Goal: Task Accomplishment & Management: Complete application form

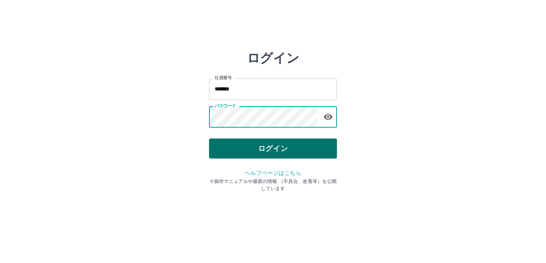
click at [284, 153] on button "ログイン" at bounding box center [273, 148] width 128 height 20
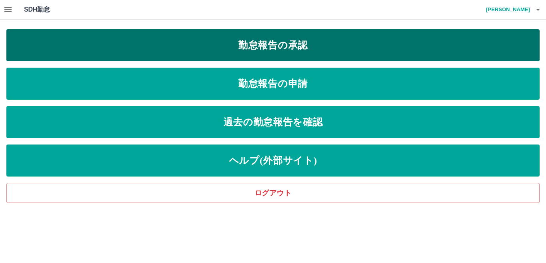
click at [236, 46] on link "勤怠報告の承認" at bounding box center [273, 45] width 534 height 32
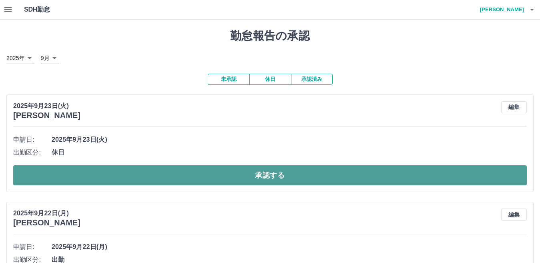
click at [274, 171] on button "承認する" at bounding box center [269, 175] width 513 height 20
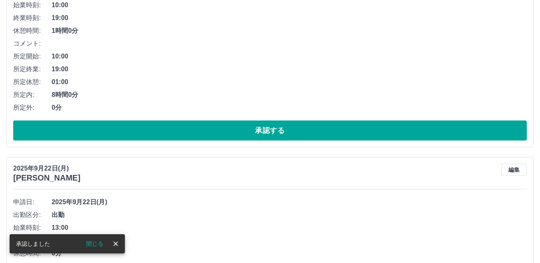
scroll to position [53, 0]
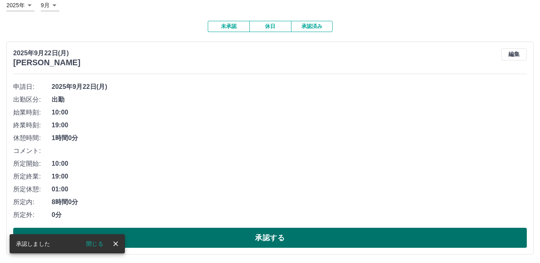
click at [251, 246] on button "承認する" at bounding box center [269, 238] width 513 height 20
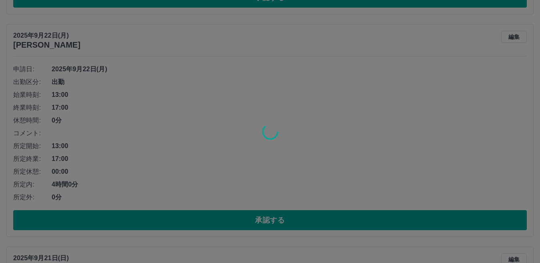
scroll to position [70, 0]
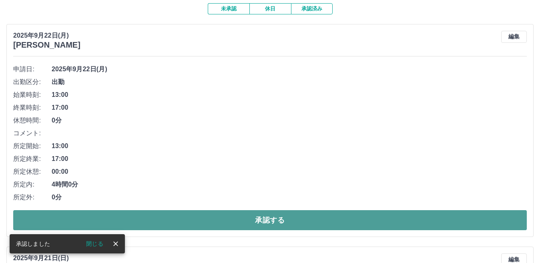
click at [250, 228] on button "承認する" at bounding box center [269, 220] width 513 height 20
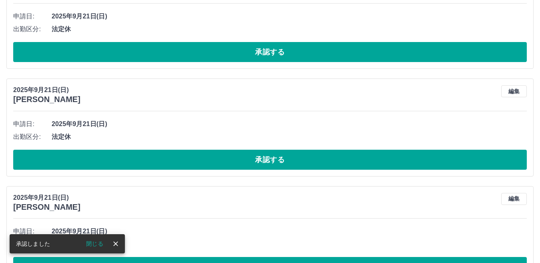
scroll to position [8, 0]
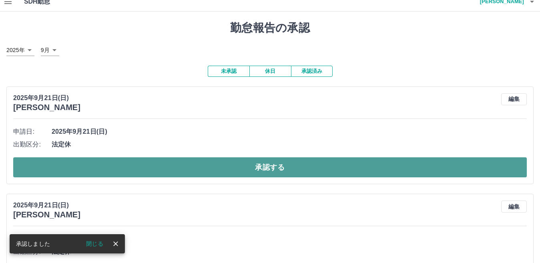
click at [231, 162] on button "承認する" at bounding box center [269, 167] width 513 height 20
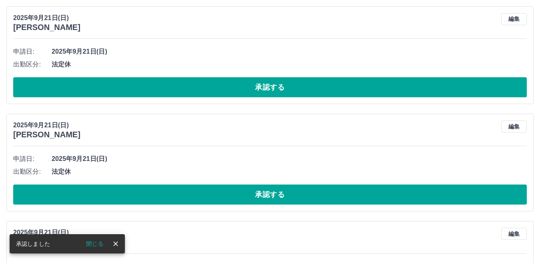
scroll to position [0, 0]
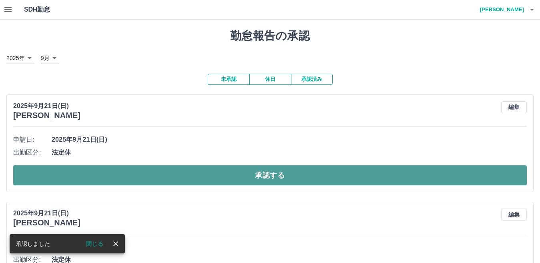
click at [268, 167] on button "承認する" at bounding box center [269, 175] width 513 height 20
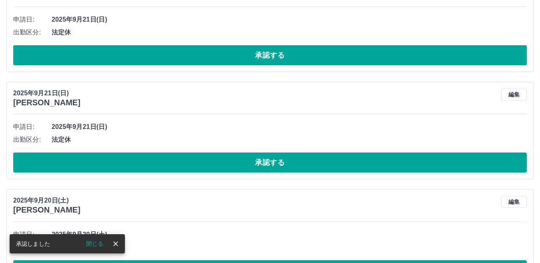
scroll to position [13, 0]
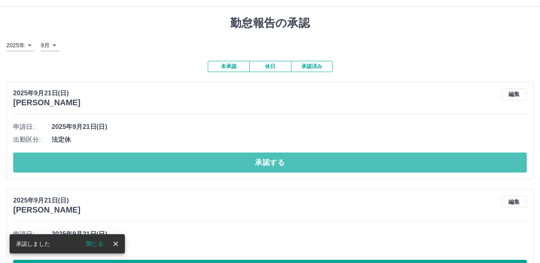
click at [275, 169] on button "承認する" at bounding box center [269, 162] width 513 height 20
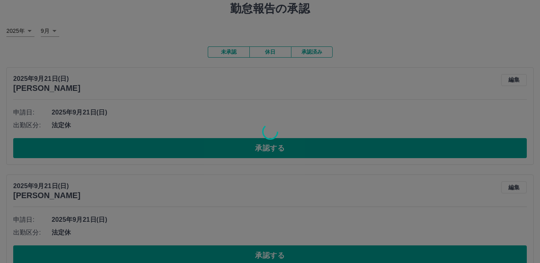
scroll to position [53, 0]
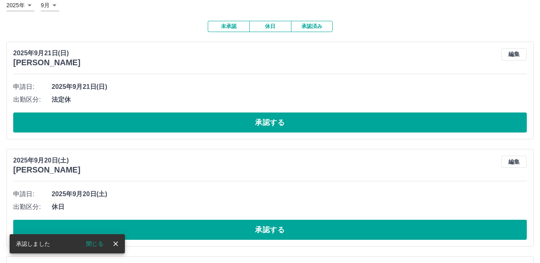
click at [203, 113] on div "申請日: 2025年9月21日(日) 出勤区分: 法定休 承認する" at bounding box center [269, 106] width 513 height 52
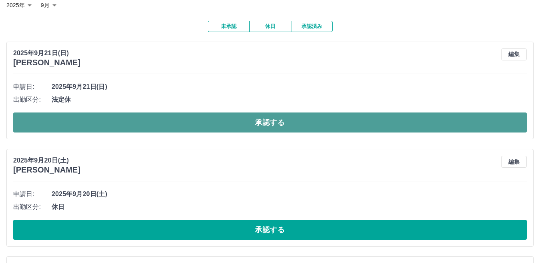
click at [273, 116] on button "承認する" at bounding box center [269, 122] width 513 height 20
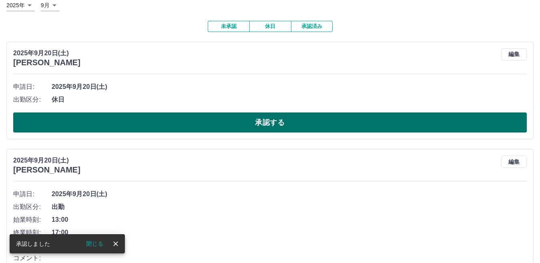
click at [281, 124] on button "承認する" at bounding box center [269, 122] width 513 height 20
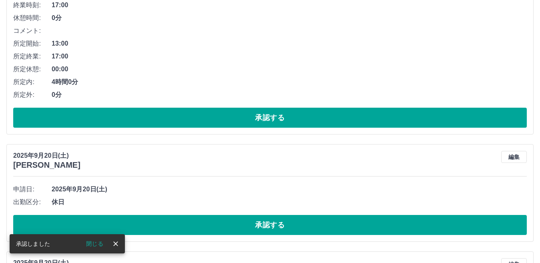
scroll to position [66, 0]
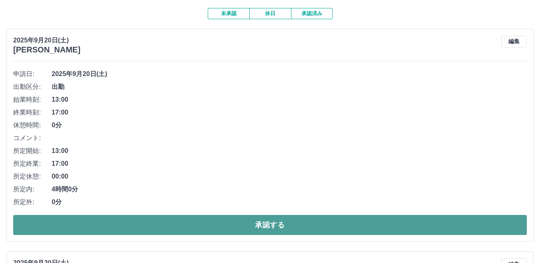
click at [249, 218] on button "承認する" at bounding box center [269, 225] width 513 height 20
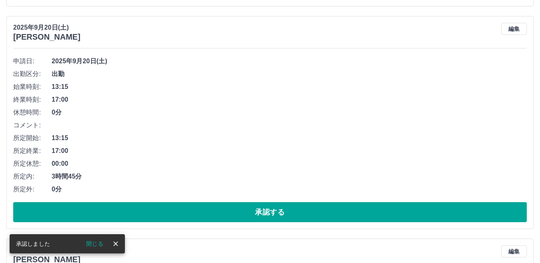
scroll to position [0, 0]
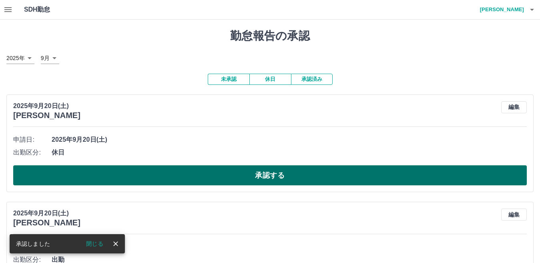
click at [291, 176] on button "承認する" at bounding box center [269, 175] width 513 height 20
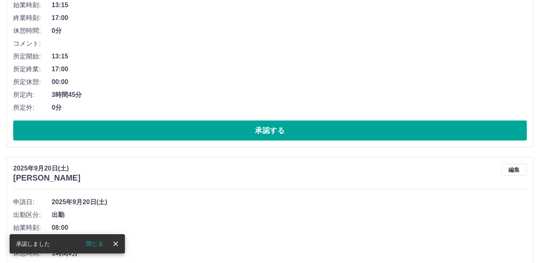
scroll to position [53, 0]
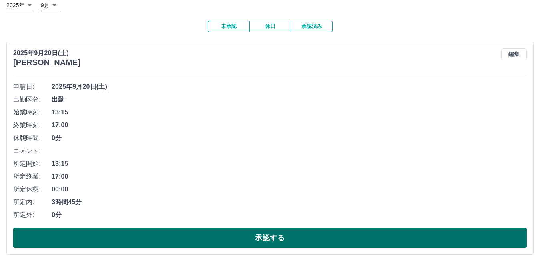
click at [216, 230] on button "承認する" at bounding box center [269, 238] width 513 height 20
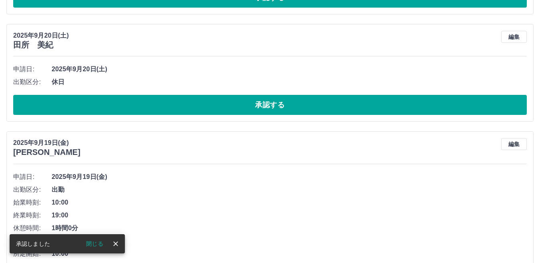
scroll to position [70, 0]
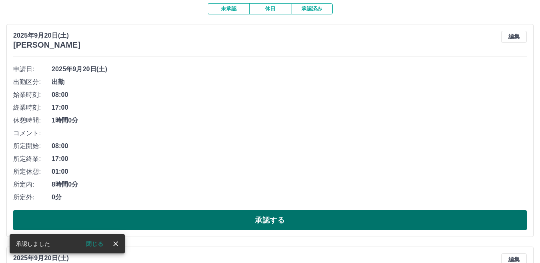
click at [227, 218] on button "承認する" at bounding box center [269, 220] width 513 height 20
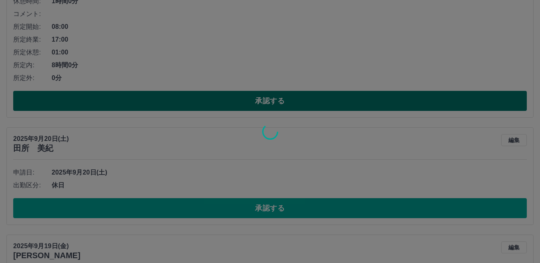
scroll to position [190, 0]
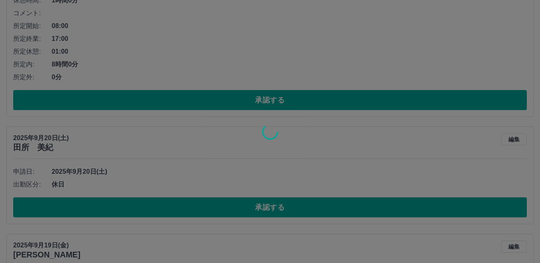
click at [228, 213] on div at bounding box center [270, 131] width 540 height 263
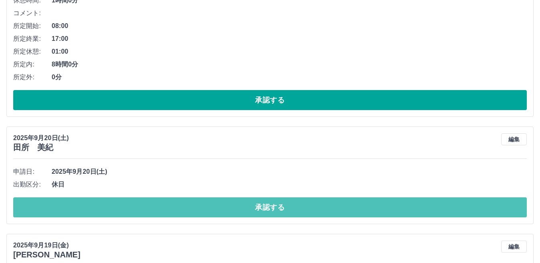
click at [228, 213] on button "承認する" at bounding box center [269, 207] width 513 height 20
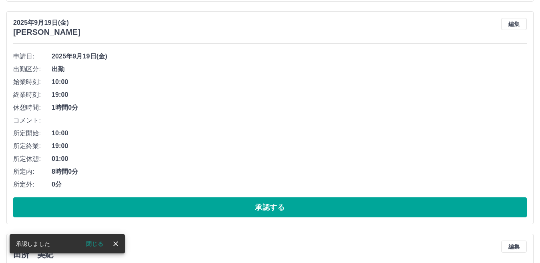
scroll to position [0, 0]
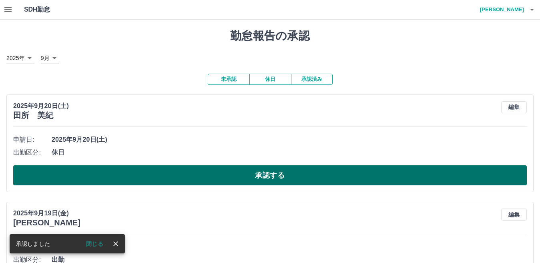
click at [262, 173] on button "承認する" at bounding box center [269, 175] width 513 height 20
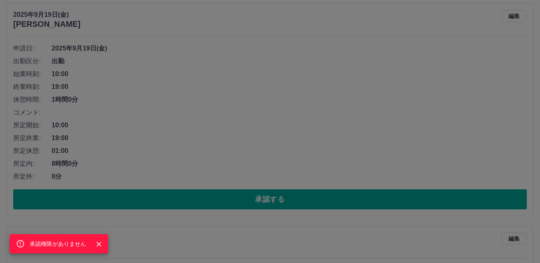
scroll to position [200, 0]
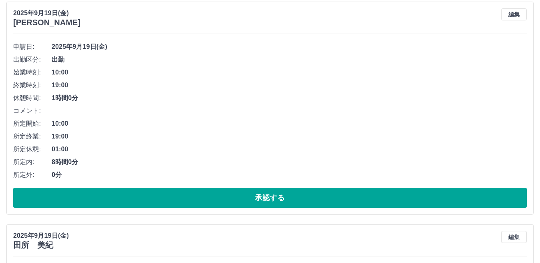
click at [199, 192] on button "承認する" at bounding box center [269, 198] width 513 height 20
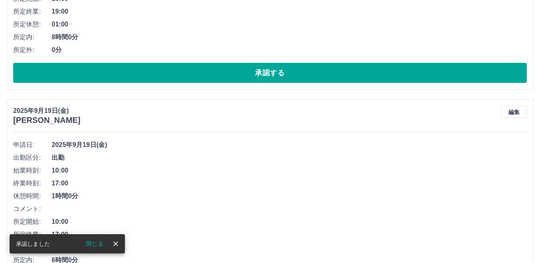
scroll to position [110, 0]
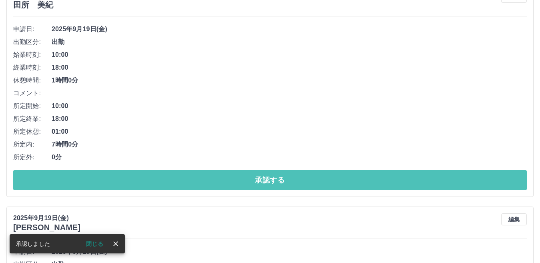
click at [202, 181] on button "承認する" at bounding box center [269, 180] width 513 height 20
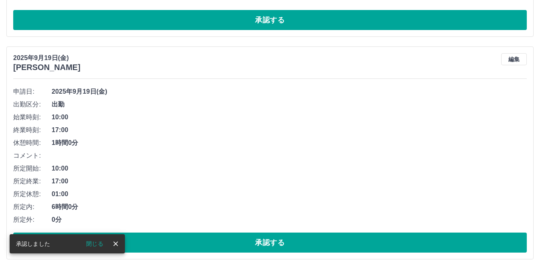
scroll to position [48, 0]
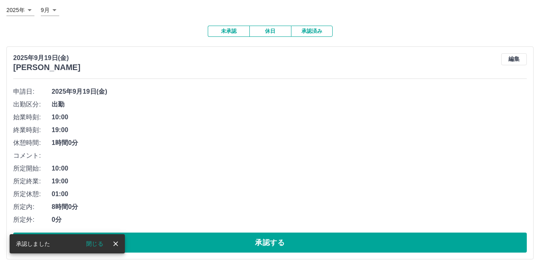
click at [222, 237] on button "承認する" at bounding box center [269, 242] width 513 height 20
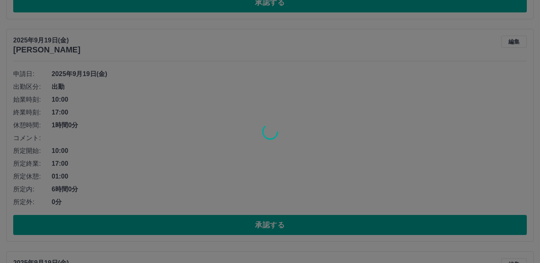
scroll to position [66, 0]
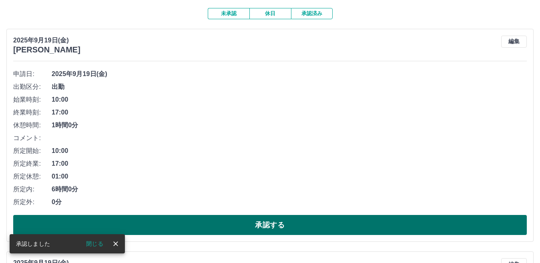
click at [264, 216] on button "承認する" at bounding box center [269, 225] width 513 height 20
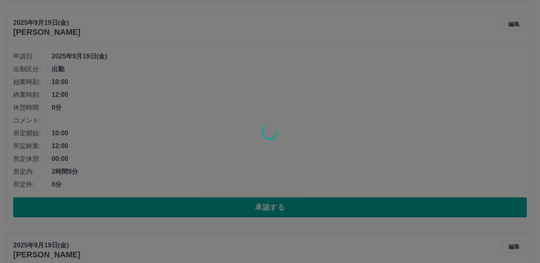
scroll to position [83, 0]
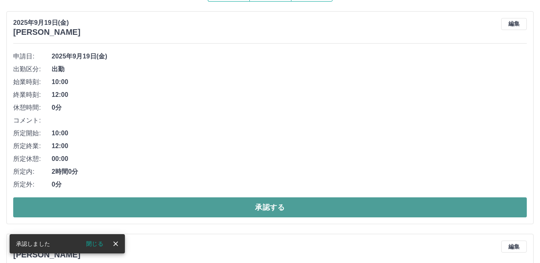
click at [264, 207] on button "承認する" at bounding box center [269, 207] width 513 height 20
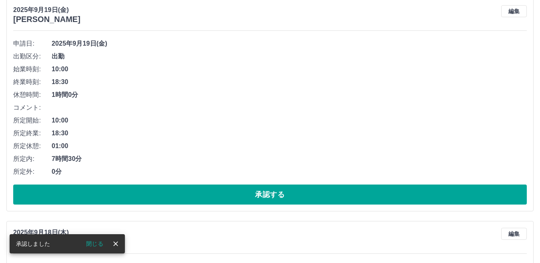
scroll to position [0, 0]
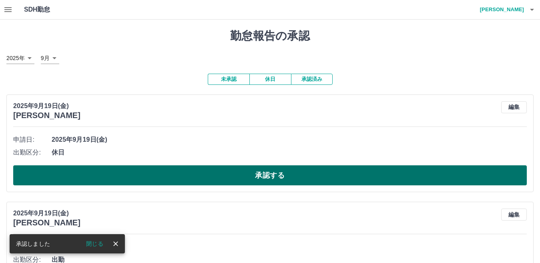
click at [203, 168] on button "承認する" at bounding box center [269, 175] width 513 height 20
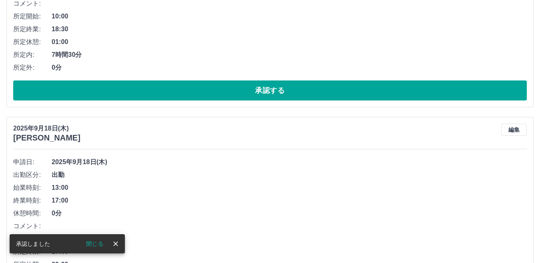
scroll to position [93, 0]
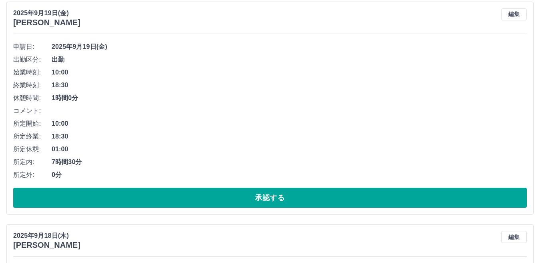
click at [205, 196] on button "承認する" at bounding box center [269, 198] width 513 height 20
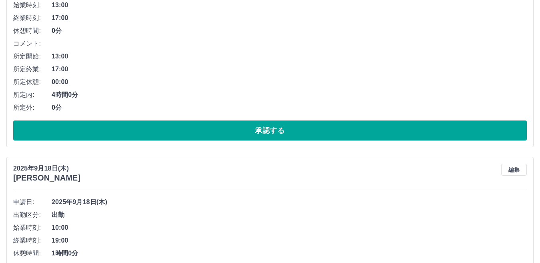
scroll to position [120, 0]
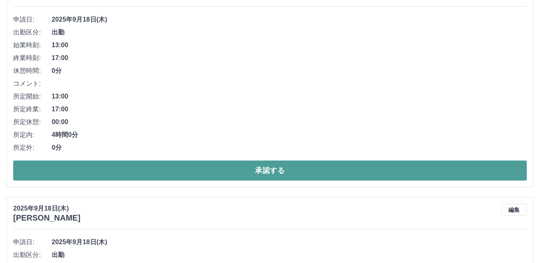
click at [223, 162] on button "承認する" at bounding box center [269, 170] width 513 height 20
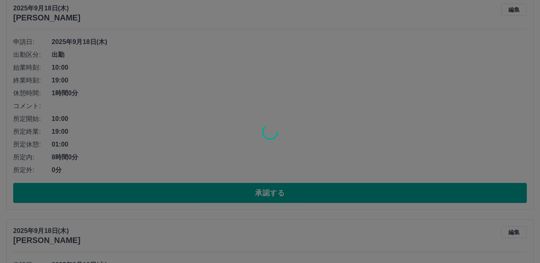
scroll to position [98, 0]
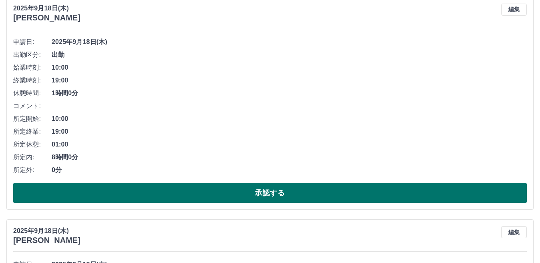
click at [223, 194] on button "承認する" at bounding box center [269, 193] width 513 height 20
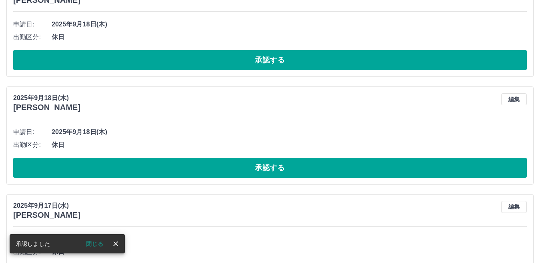
scroll to position [115, 0]
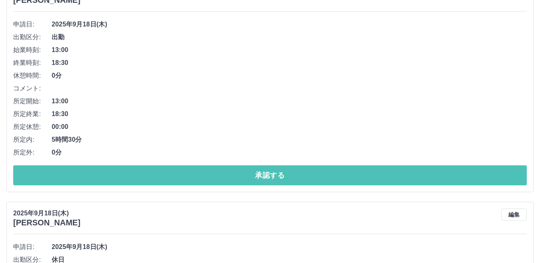
click at [228, 181] on button "承認する" at bounding box center [269, 175] width 513 height 20
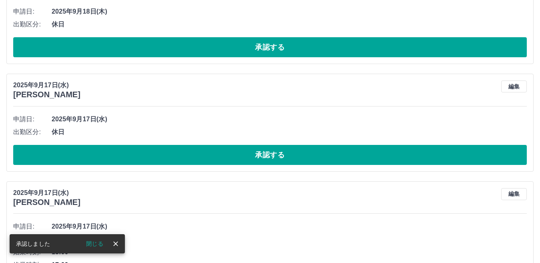
scroll to position [13, 0]
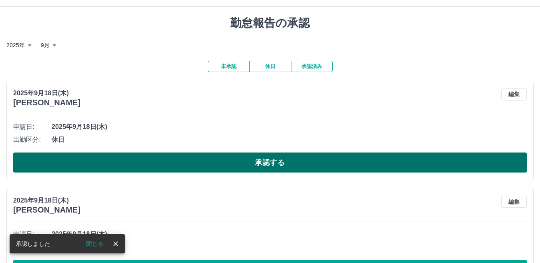
click at [228, 164] on button "承認する" at bounding box center [269, 162] width 513 height 20
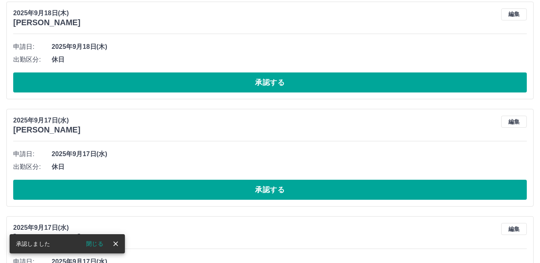
scroll to position [0, 0]
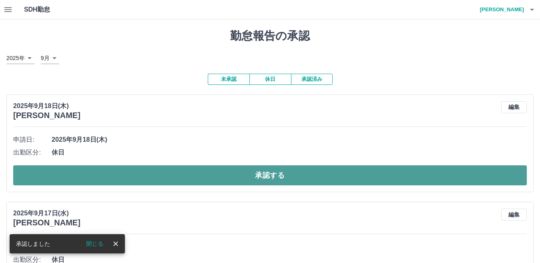
click at [244, 183] on button "承認する" at bounding box center [269, 175] width 513 height 20
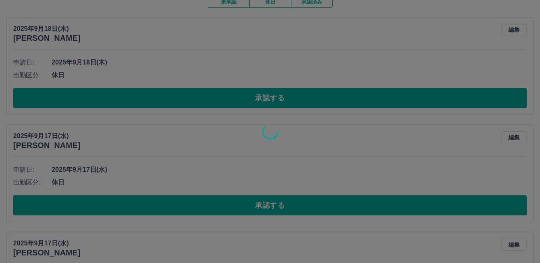
scroll to position [80, 0]
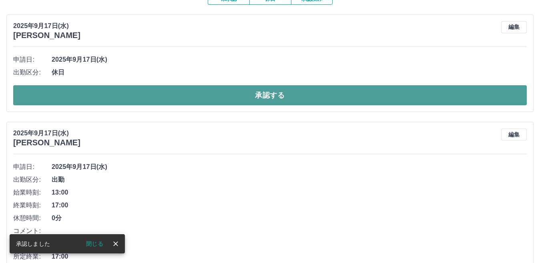
click at [218, 98] on button "承認する" at bounding box center [269, 95] width 513 height 20
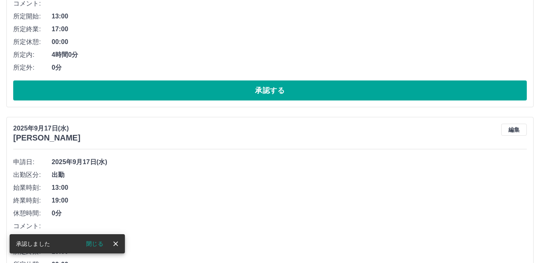
scroll to position [93, 0]
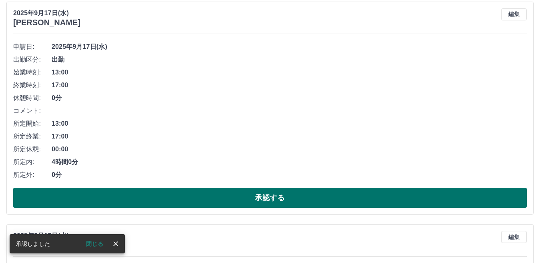
click at [223, 194] on button "承認する" at bounding box center [269, 198] width 513 height 20
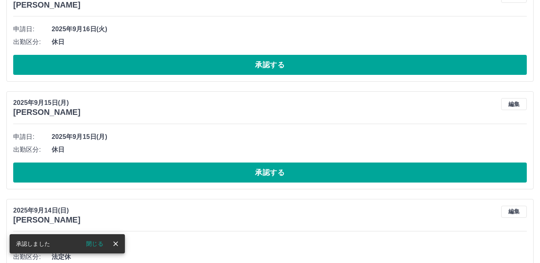
scroll to position [110, 0]
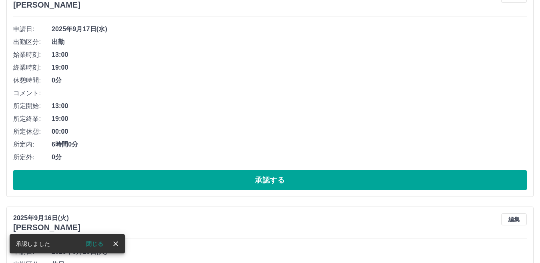
click at [214, 182] on button "承認する" at bounding box center [269, 180] width 513 height 20
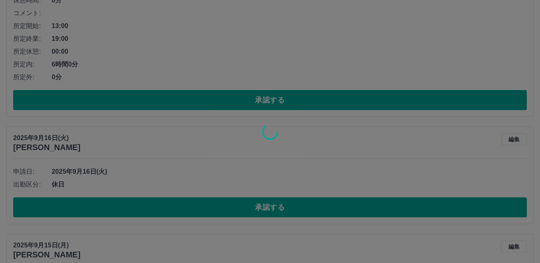
scroll to position [0, 0]
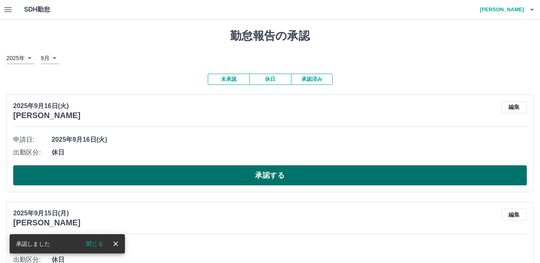
click at [188, 169] on button "承認する" at bounding box center [269, 175] width 513 height 20
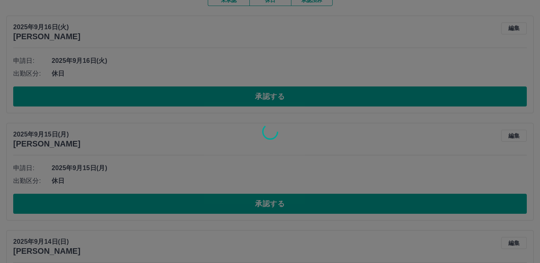
scroll to position [80, 0]
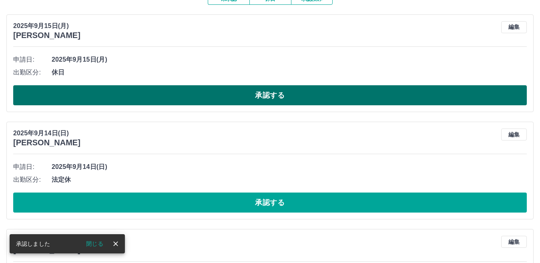
click at [166, 86] on button "承認する" at bounding box center [269, 95] width 513 height 20
click at [164, 100] on button "承認する" at bounding box center [269, 95] width 513 height 20
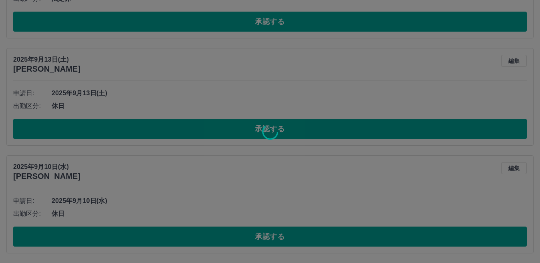
scroll to position [47, 0]
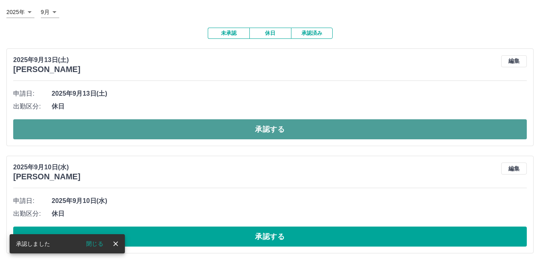
click at [158, 130] on button "承認する" at bounding box center [269, 129] width 513 height 20
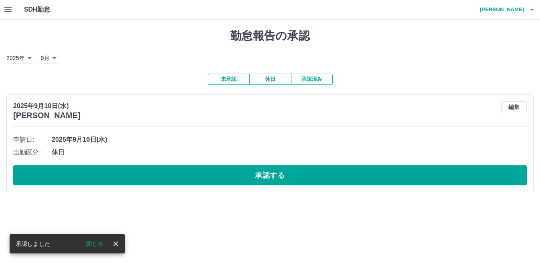
scroll to position [0, 0]
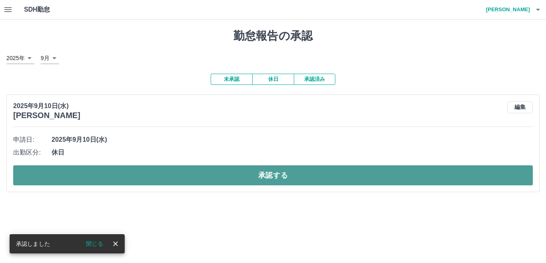
click at [140, 185] on button "承認する" at bounding box center [273, 175] width 520 height 20
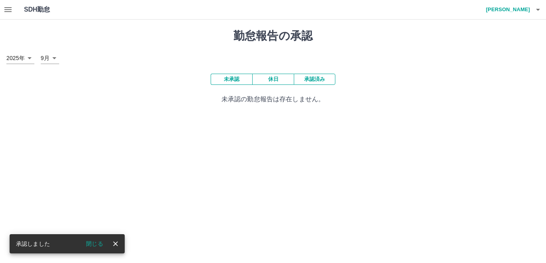
click at [12, 6] on icon "button" at bounding box center [8, 10] width 10 height 10
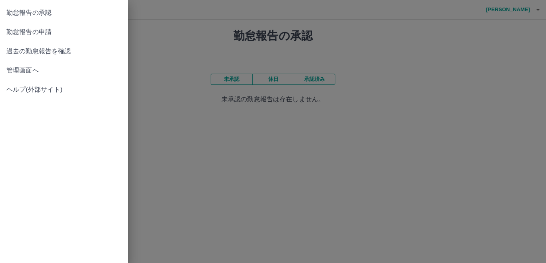
click at [61, 25] on link "勤怠報告の申請" at bounding box center [64, 31] width 128 height 19
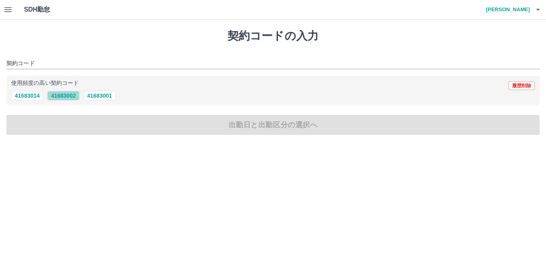
click at [67, 97] on button "41683002" at bounding box center [63, 96] width 32 height 10
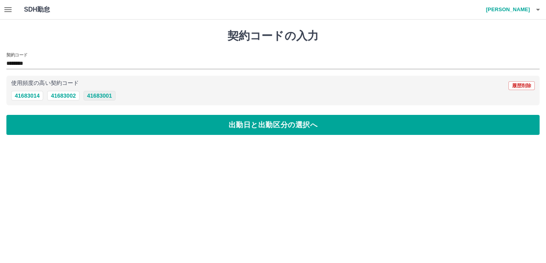
click at [91, 92] on button "41683001" at bounding box center [100, 96] width 32 height 10
type input "********"
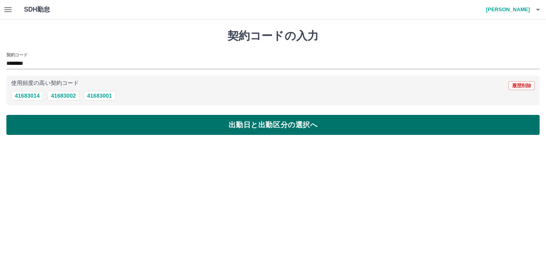
click at [96, 124] on button "出勤日と出勤区分の選択へ" at bounding box center [273, 125] width 534 height 20
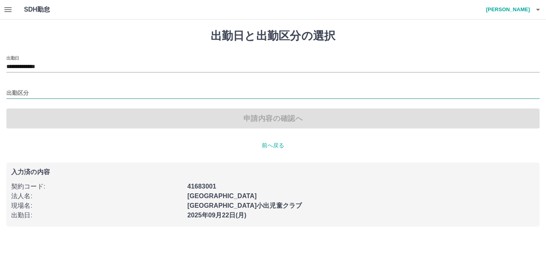
click at [32, 89] on input "出勤区分" at bounding box center [273, 93] width 534 height 10
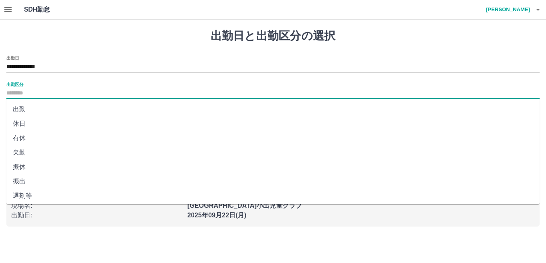
click at [43, 110] on li "出勤" at bounding box center [273, 109] width 534 height 14
type input "**"
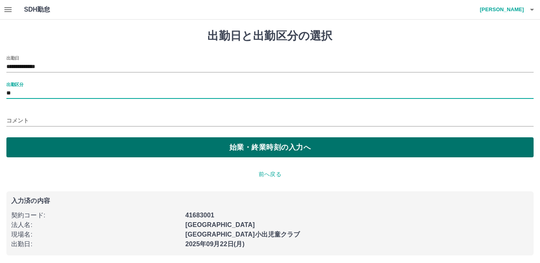
click at [42, 140] on button "始業・終業時刻の入力へ" at bounding box center [269, 147] width 527 height 20
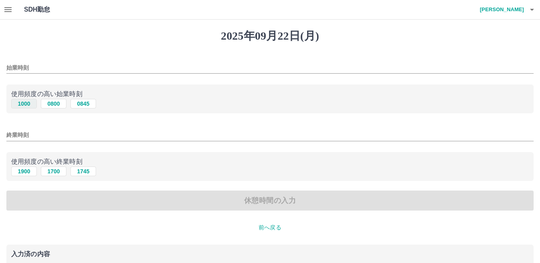
click at [26, 104] on button "1000" at bounding box center [24, 104] width 26 height 10
type input "****"
click at [28, 171] on button "1900" at bounding box center [24, 171] width 26 height 10
type input "****"
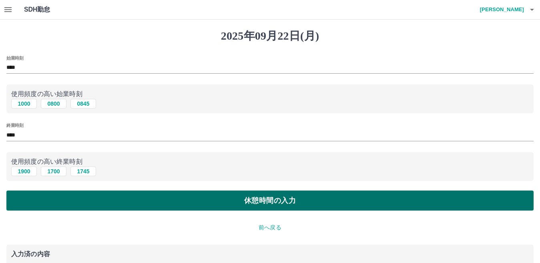
click at [62, 206] on button "休憩時間の入力" at bounding box center [269, 200] width 527 height 20
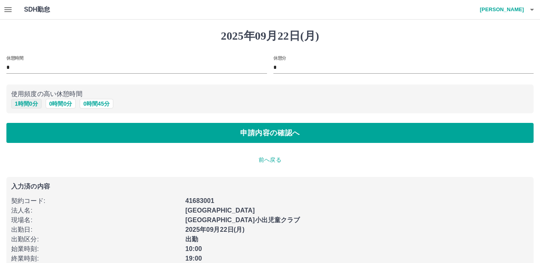
click at [24, 106] on button "1 時間 0 分" at bounding box center [26, 104] width 30 height 10
type input "*"
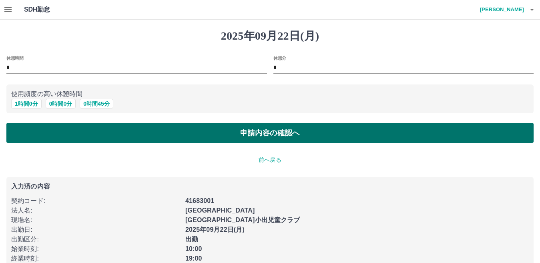
click at [37, 128] on button "申請内容の確認へ" at bounding box center [269, 133] width 527 height 20
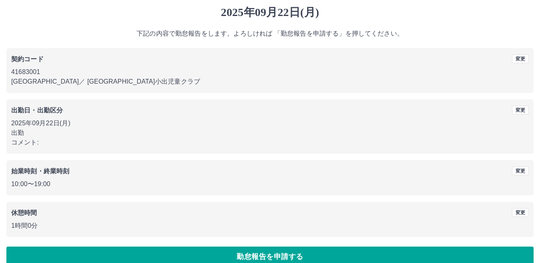
scroll to position [37, 0]
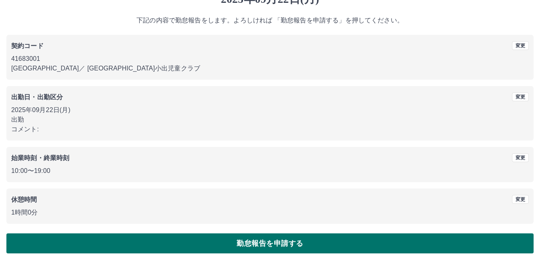
click at [266, 242] on button "勤怠報告を申請する" at bounding box center [269, 243] width 527 height 20
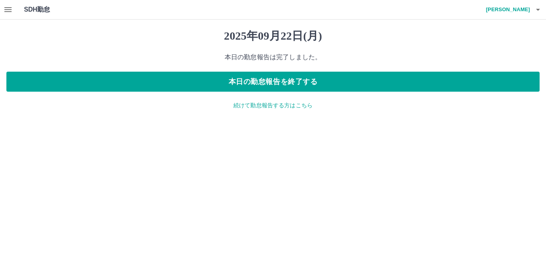
click at [254, 105] on p "続けて勤怠報告する方はこちら" at bounding box center [273, 105] width 534 height 8
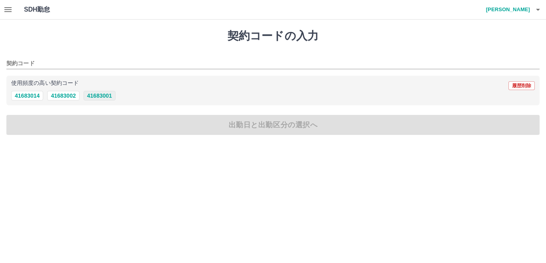
click at [97, 97] on button "41683001" at bounding box center [100, 96] width 32 height 10
type input "********"
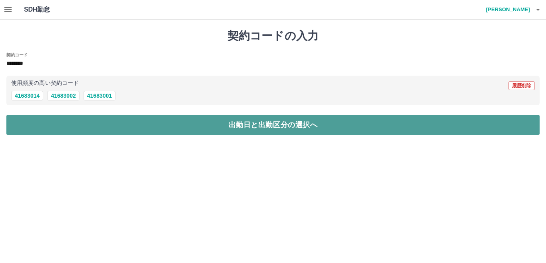
click at [92, 119] on button "出勤日と出勤区分の選択へ" at bounding box center [273, 125] width 534 height 20
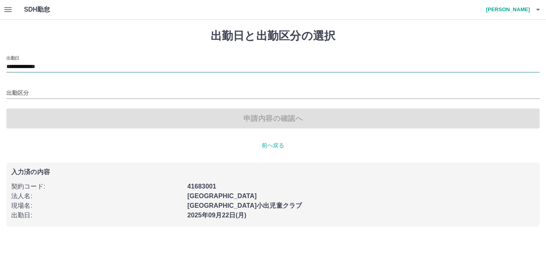
click at [58, 72] on input "**********" at bounding box center [273, 67] width 534 height 10
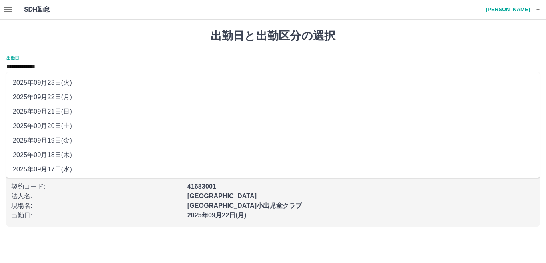
click at [67, 124] on li "2025年09月20日(土)" at bounding box center [273, 126] width 534 height 14
type input "**********"
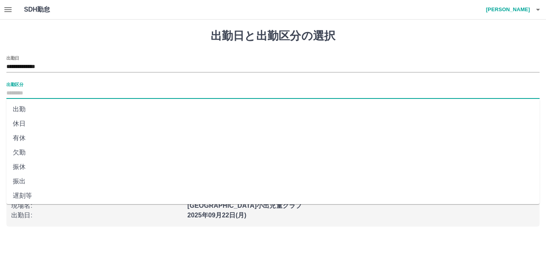
click at [63, 96] on input "出勤区分" at bounding box center [273, 93] width 534 height 10
click at [47, 110] on li "出勤" at bounding box center [273, 109] width 534 height 14
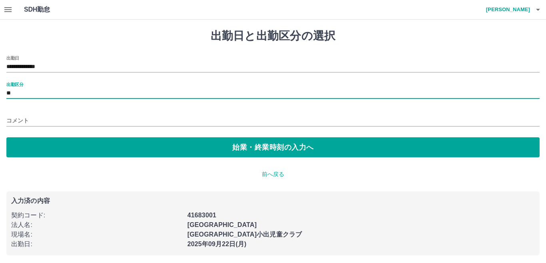
type input "**"
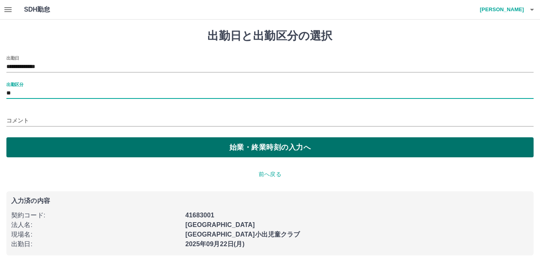
click at [96, 147] on button "始業・終業時刻の入力へ" at bounding box center [269, 147] width 527 height 20
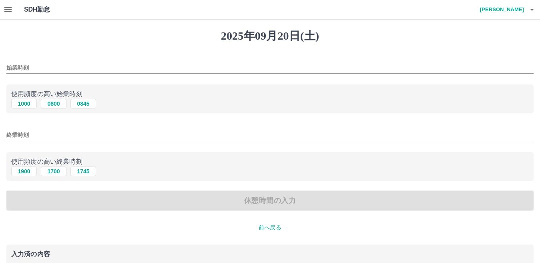
click at [273, 230] on p "前へ戻る" at bounding box center [269, 227] width 527 height 8
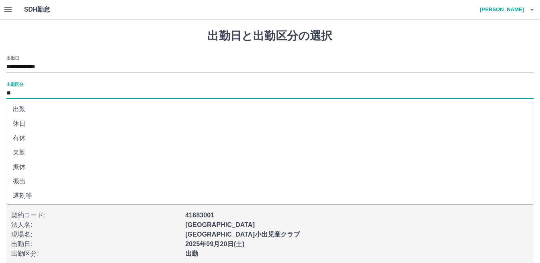
click at [38, 91] on input "**" at bounding box center [269, 93] width 527 height 10
click at [26, 176] on li "振出" at bounding box center [269, 181] width 527 height 14
type input "**"
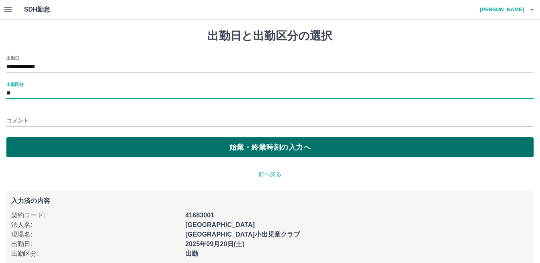
click at [95, 146] on button "始業・終業時刻の入力へ" at bounding box center [269, 147] width 527 height 20
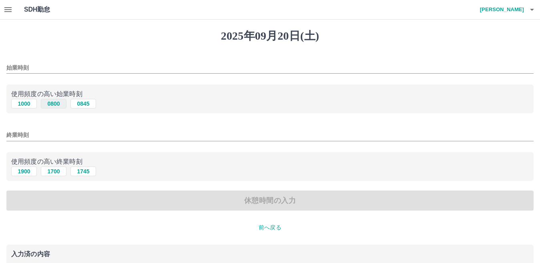
click at [51, 102] on button "0800" at bounding box center [54, 104] width 26 height 10
type input "****"
click at [56, 170] on button "1700" at bounding box center [54, 171] width 26 height 10
type input "****"
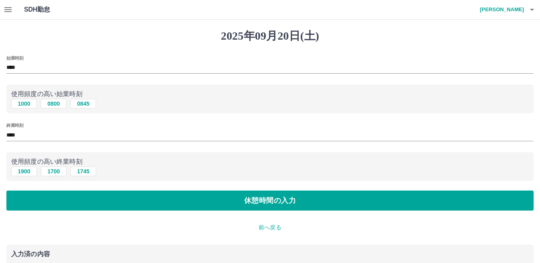
click at [60, 188] on div "始業時刻 **** 使用頻度の高い始業時刻 1000 0800 0845 終業時刻 **** 使用頻度の高い終業時刻 1900 1700 1745 休憩時間の…" at bounding box center [269, 133] width 527 height 155
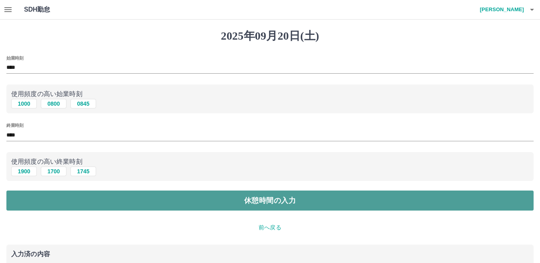
click at [77, 199] on button "休憩時間の入力" at bounding box center [269, 200] width 527 height 20
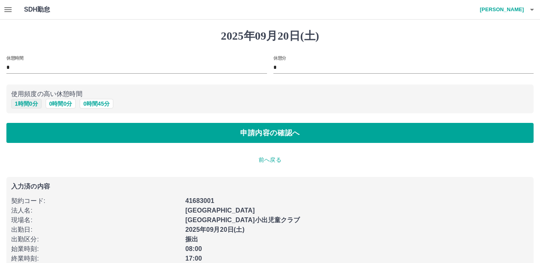
click at [22, 102] on button "1 時間 0 分" at bounding box center [26, 104] width 30 height 10
type input "*"
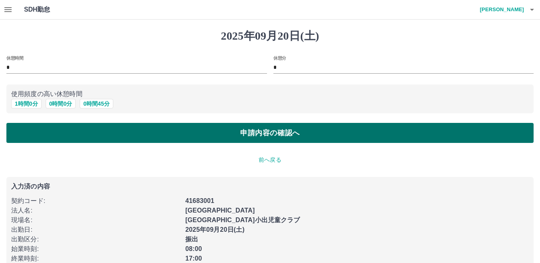
click at [69, 140] on button "申請内容の確認へ" at bounding box center [269, 133] width 527 height 20
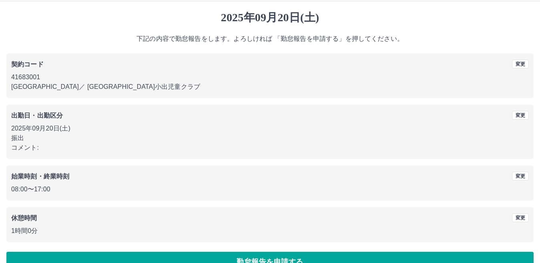
scroll to position [37, 0]
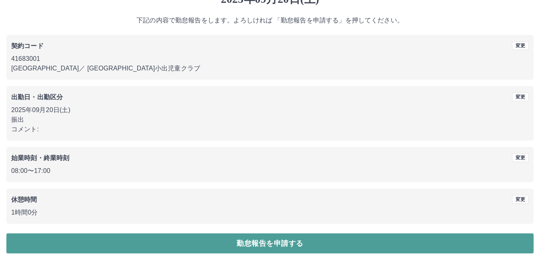
click at [260, 244] on button "勤怠報告を申請する" at bounding box center [269, 243] width 527 height 20
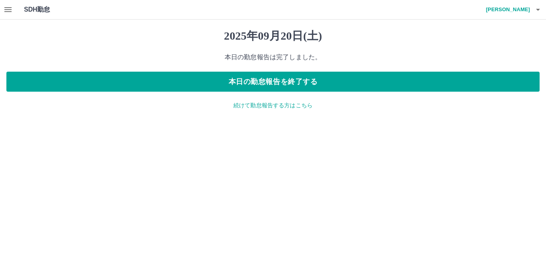
click at [242, 104] on p "続けて勤怠報告する方はこちら" at bounding box center [273, 105] width 534 height 8
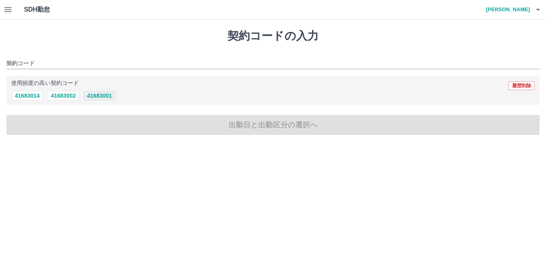
click at [100, 95] on button "41683001" at bounding box center [100, 96] width 32 height 10
type input "********"
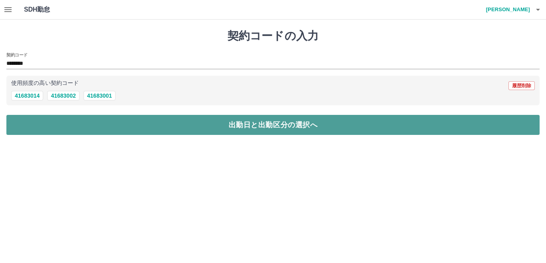
click at [101, 127] on button "出勤日と出勤区分の選択へ" at bounding box center [273, 125] width 534 height 20
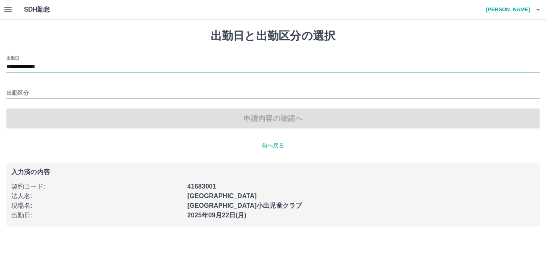
click at [60, 66] on input "**********" at bounding box center [273, 67] width 534 height 10
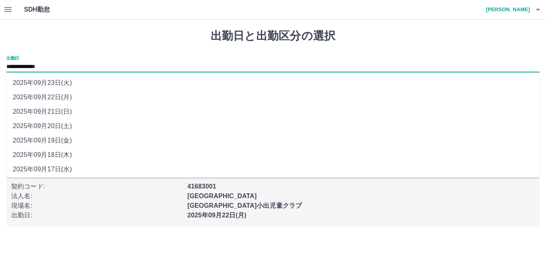
click at [63, 106] on li "2025年09月21日(日)" at bounding box center [273, 111] width 534 height 14
type input "**********"
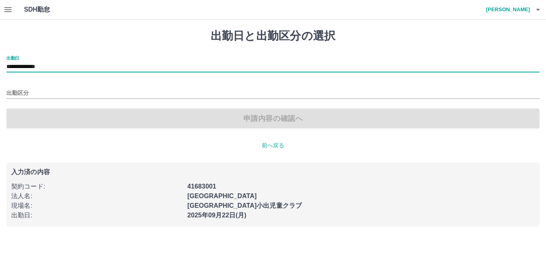
click at [50, 87] on div "出勤区分" at bounding box center [273, 90] width 534 height 17
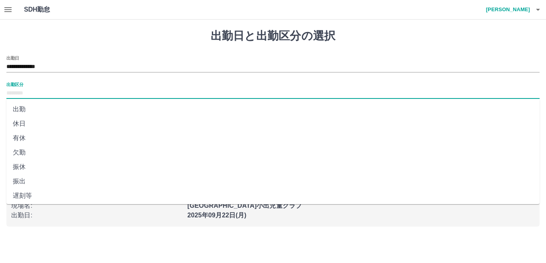
click at [58, 91] on input "出勤区分" at bounding box center [273, 93] width 534 height 10
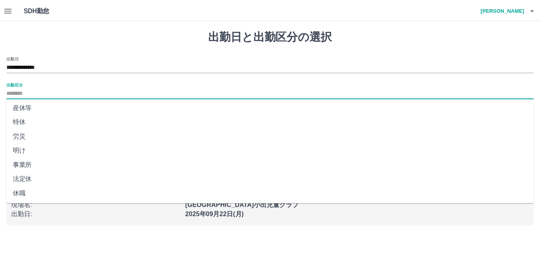
scroll to position [160, 0]
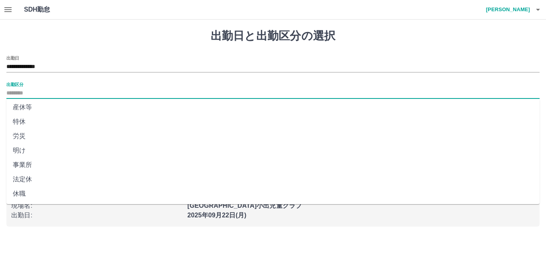
click at [56, 180] on li "法定休" at bounding box center [273, 179] width 534 height 14
type input "***"
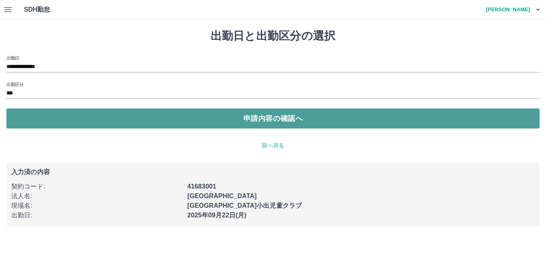
click at [77, 126] on button "申請内容の確認へ" at bounding box center [273, 118] width 534 height 20
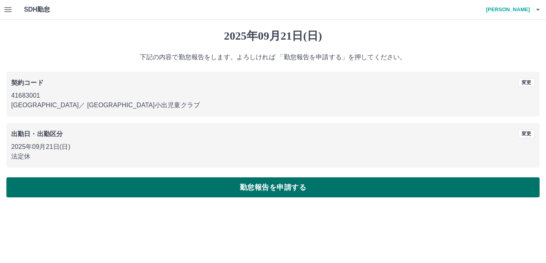
click at [101, 192] on button "勤怠報告を申請する" at bounding box center [273, 187] width 534 height 20
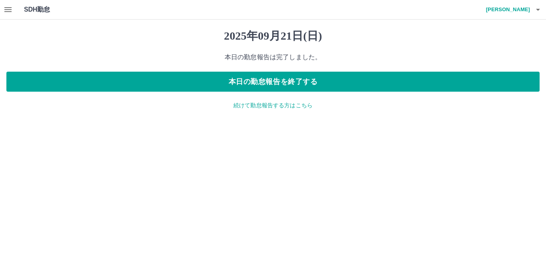
click at [256, 103] on p "続けて勤怠報告する方はこちら" at bounding box center [273, 105] width 534 height 8
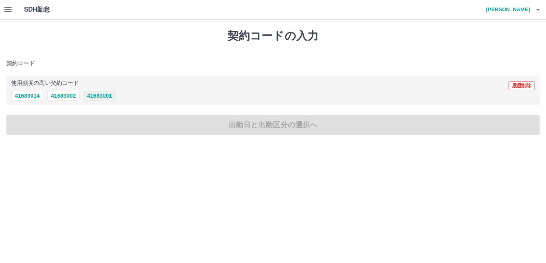
click at [98, 95] on button "41683001" at bounding box center [100, 96] width 32 height 10
type input "********"
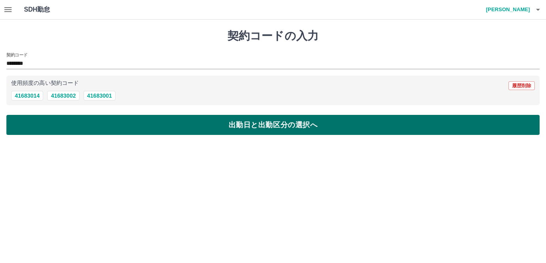
click at [96, 119] on button "出勤日と出勤区分の選択へ" at bounding box center [273, 125] width 534 height 20
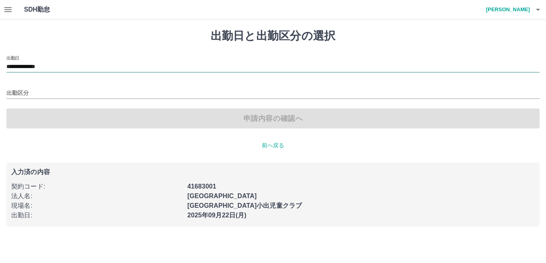
click at [53, 64] on input "**********" at bounding box center [273, 67] width 534 height 10
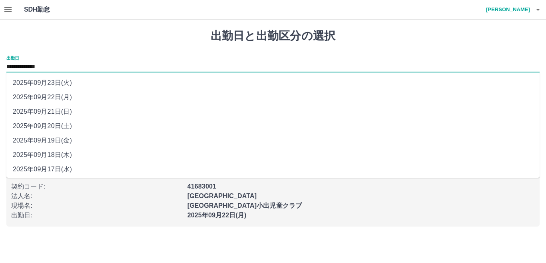
click at [66, 83] on li "2025年09月23日(火)" at bounding box center [273, 83] width 534 height 14
type input "**********"
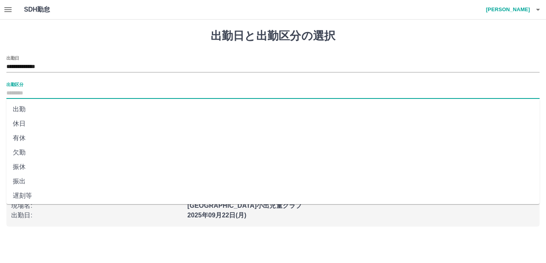
click at [73, 96] on input "出勤区分" at bounding box center [273, 93] width 534 height 10
click at [36, 125] on li "休日" at bounding box center [273, 123] width 534 height 14
type input "**"
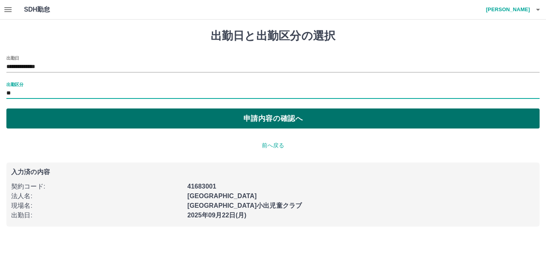
click at [55, 120] on button "申請内容の確認へ" at bounding box center [273, 118] width 534 height 20
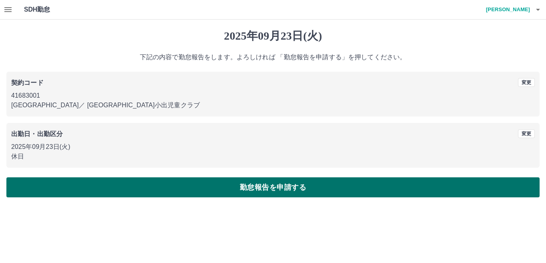
click at [82, 188] on button "勤怠報告を申請する" at bounding box center [273, 187] width 534 height 20
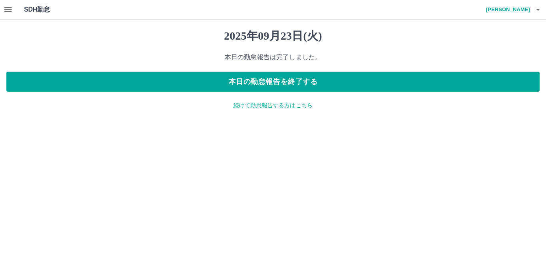
click at [241, 106] on p "続けて勤怠報告する方はこちら" at bounding box center [273, 105] width 534 height 8
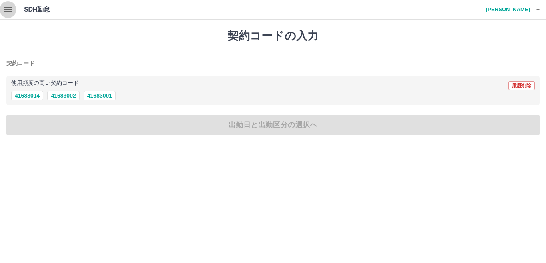
click at [11, 14] on button "button" at bounding box center [8, 9] width 16 height 19
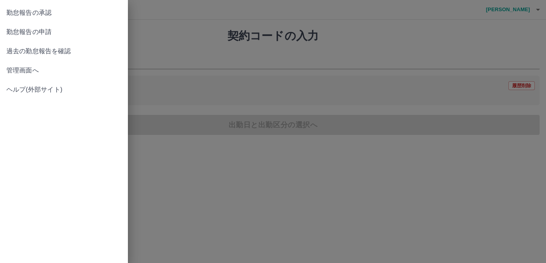
click at [60, 14] on span "勤怠報告の承認" at bounding box center [63, 13] width 115 height 10
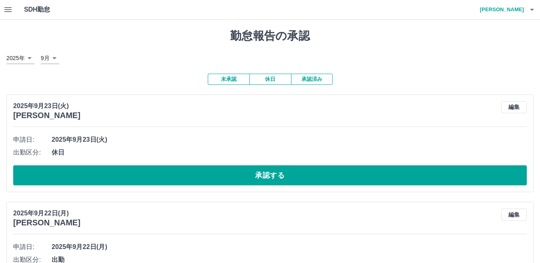
click at [283, 164] on div "申請日: 2025年9月23日(火) 出勤区分: 休日 承認する" at bounding box center [269, 159] width 513 height 52
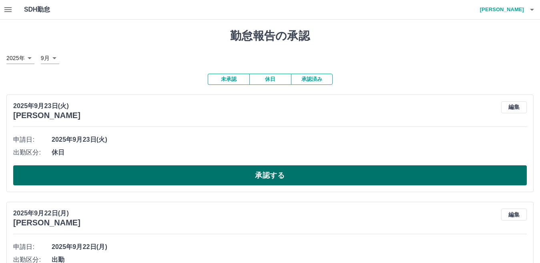
click at [297, 170] on button "承認する" at bounding box center [269, 175] width 513 height 20
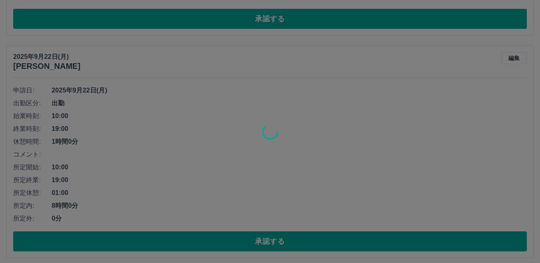
scroll to position [200, 0]
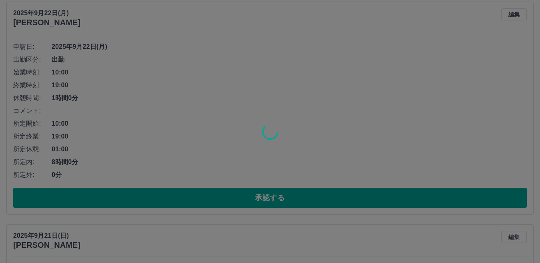
click at [199, 202] on div at bounding box center [270, 131] width 540 height 263
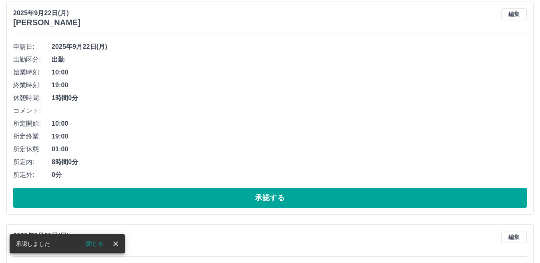
click at [199, 198] on button "承認する" at bounding box center [269, 198] width 513 height 20
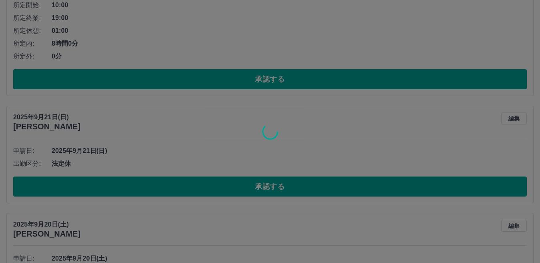
scroll to position [213, 0]
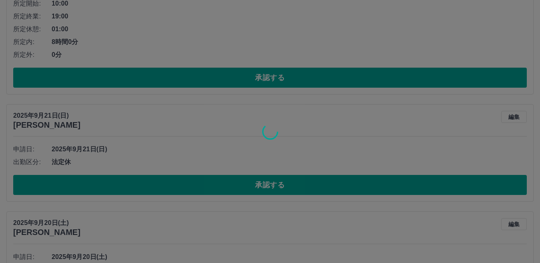
click at [196, 185] on div at bounding box center [270, 131] width 540 height 263
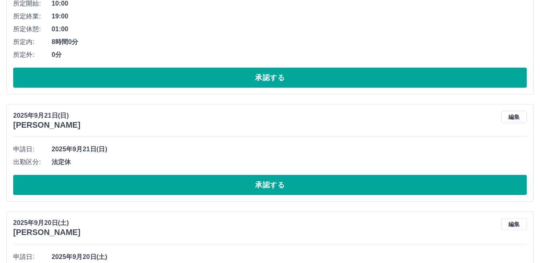
scroll to position [0, 0]
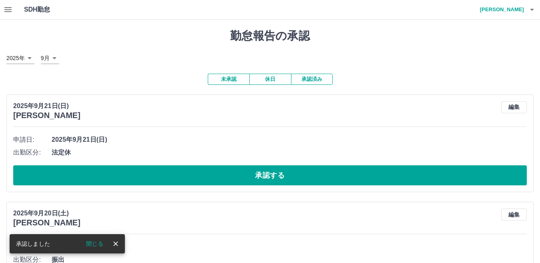
click at [196, 185] on button "承認する" at bounding box center [269, 175] width 513 height 20
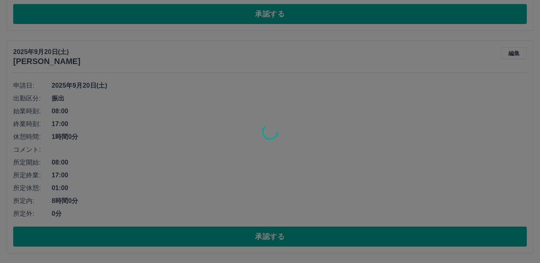
scroll to position [55, 0]
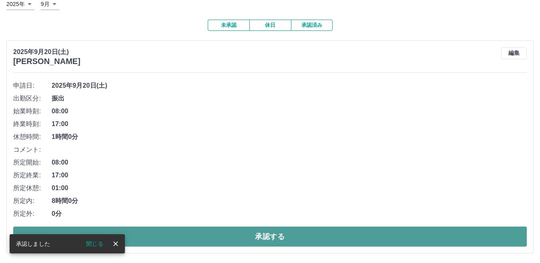
click at [220, 232] on button "承認する" at bounding box center [269, 236] width 513 height 20
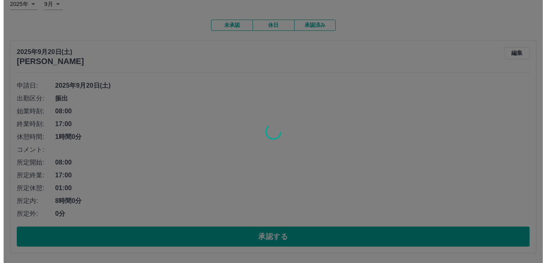
scroll to position [0, 0]
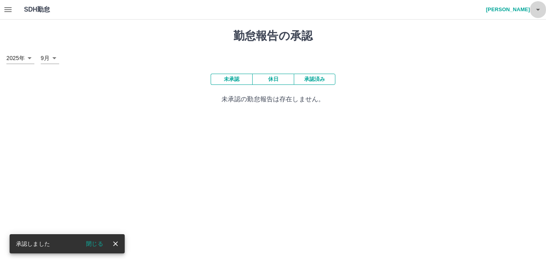
click at [532, 14] on button "button" at bounding box center [538, 9] width 16 height 19
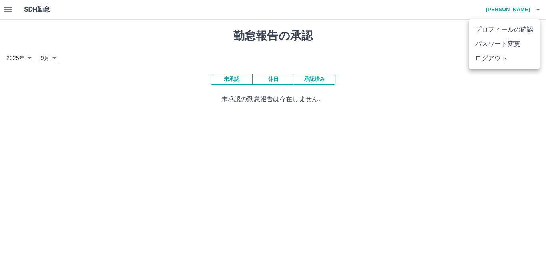
click at [483, 56] on li "ログアウト" at bounding box center [504, 58] width 71 height 14
